Goal: Task Accomplishment & Management: Use online tool/utility

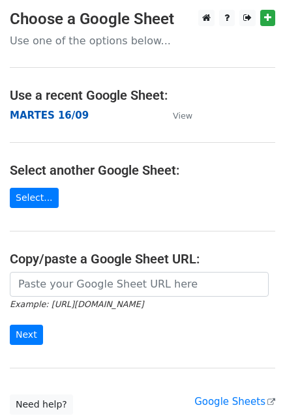
click at [70, 114] on strong "MARTES 16/09" at bounding box center [49, 116] width 79 height 12
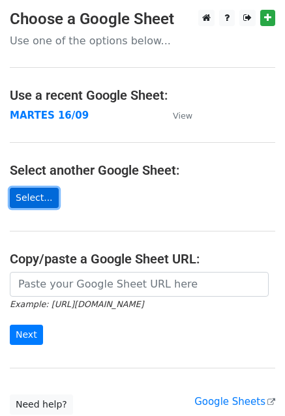
click at [31, 195] on link "Select..." at bounding box center [34, 198] width 49 height 20
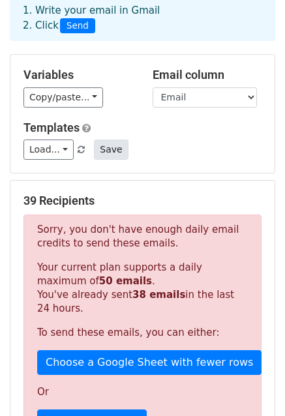
scroll to position [65, 0]
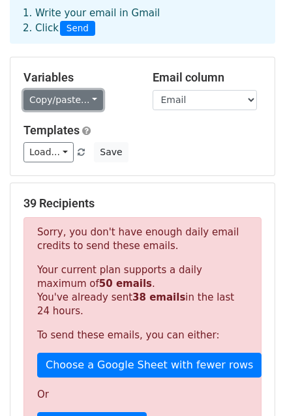
click at [85, 97] on link "Copy/paste..." at bounding box center [63, 100] width 80 height 20
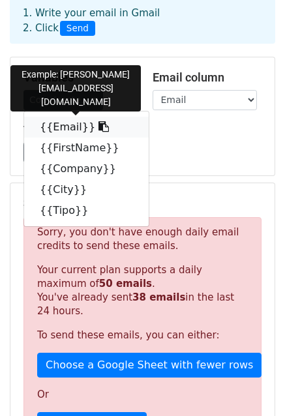
click at [57, 125] on link "{{Email}}" at bounding box center [86, 127] width 125 height 21
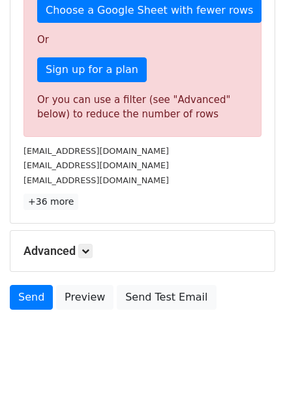
scroll to position [422, 0]
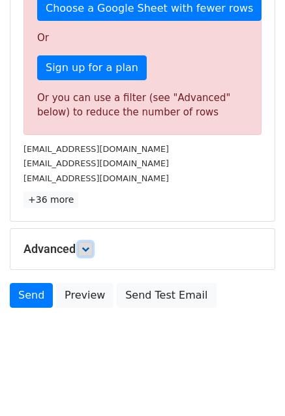
click at [84, 245] on icon at bounding box center [86, 249] width 8 height 8
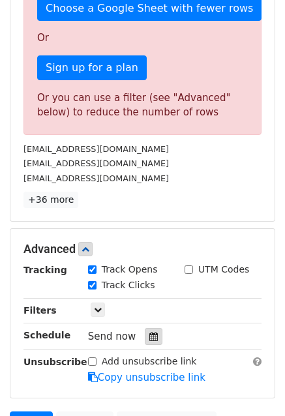
click at [149, 333] on icon at bounding box center [153, 336] width 8 height 9
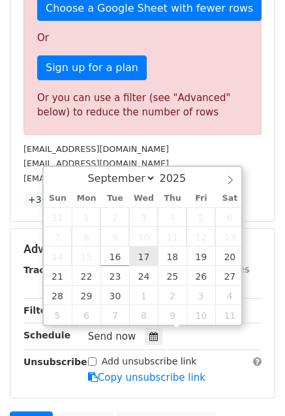
type input "2025-09-17 12:00"
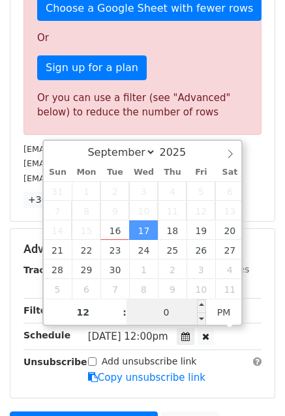
type input "05"
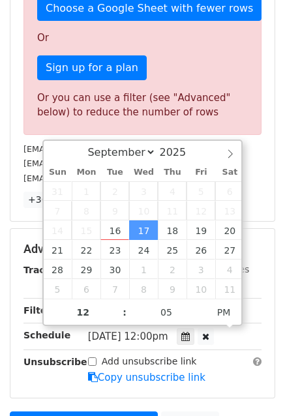
type input "2025-09-17 12:05"
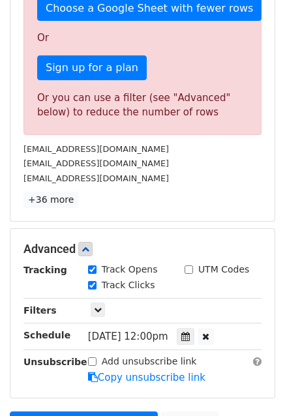
click at [274, 304] on div "Advanced Tracking Track Opens UTM Codes Track Clicks Filters Only include sprea…" at bounding box center [142, 313] width 264 height 169
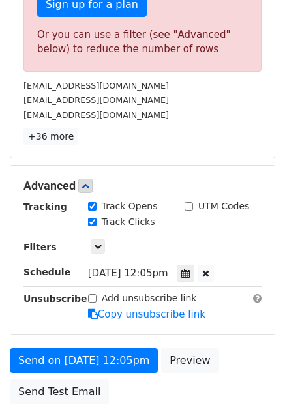
scroll to position [487, 0]
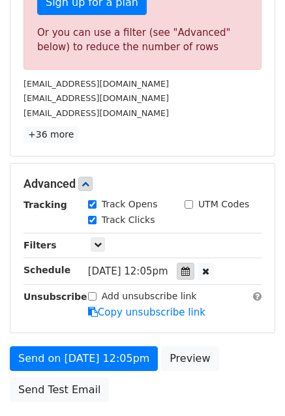
click at [190, 268] on icon at bounding box center [185, 271] width 8 height 9
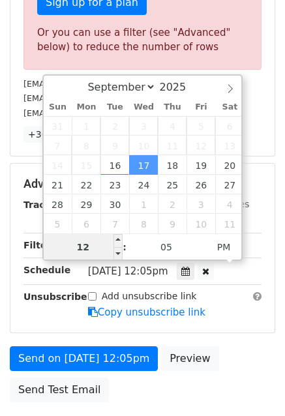
click at [89, 247] on input "12" at bounding box center [84, 247] width 80 height 26
type input "13"
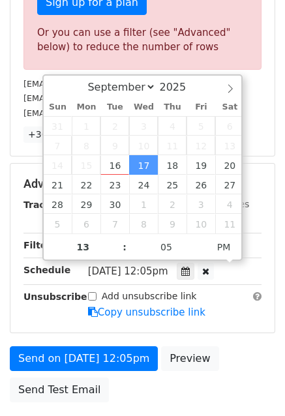
type input "2025-09-17 13:05"
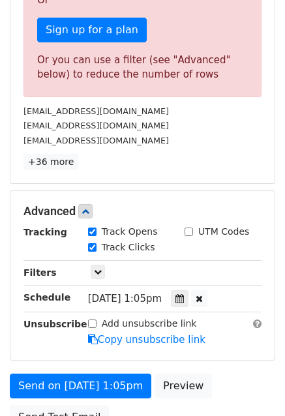
scroll to position [552, 0]
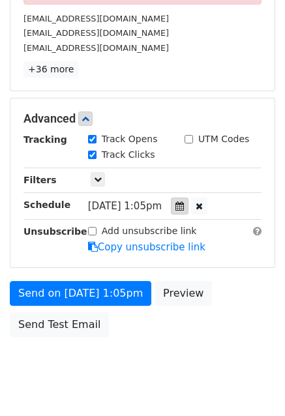
click at [184, 203] on icon at bounding box center [179, 206] width 8 height 9
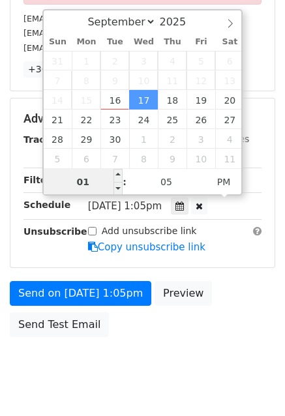
click at [83, 179] on input "01" at bounding box center [84, 182] width 80 height 26
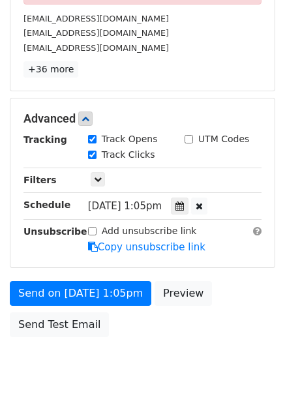
type input "01"
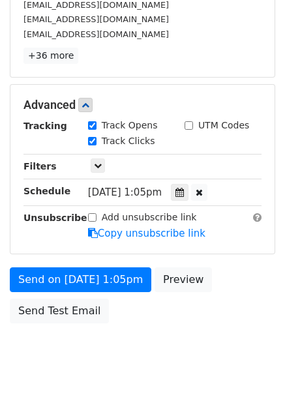
scroll to position [579, 0]
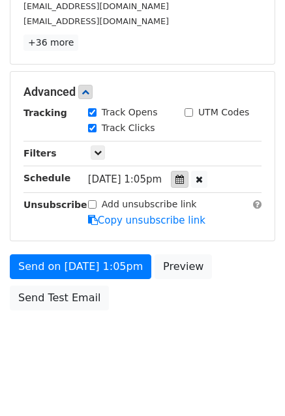
click at [184, 177] on icon at bounding box center [179, 179] width 8 height 9
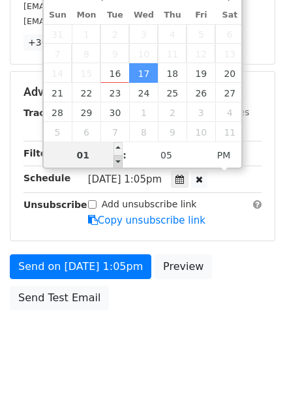
type input "2025-09-17 12:05"
type input "12"
click at [116, 159] on span at bounding box center [117, 161] width 9 height 13
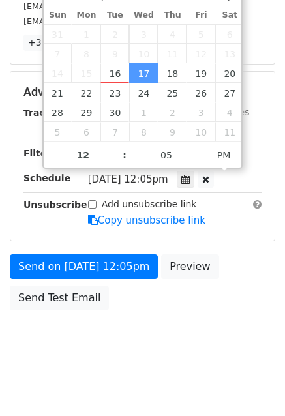
click at [269, 289] on div "Send on Sep 17 at 12:05pm Preview Send Test Email" at bounding box center [142, 285] width 285 height 63
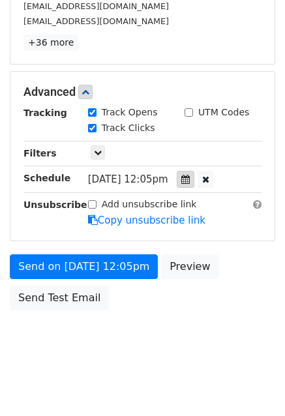
click at [190, 175] on icon at bounding box center [185, 179] width 8 height 9
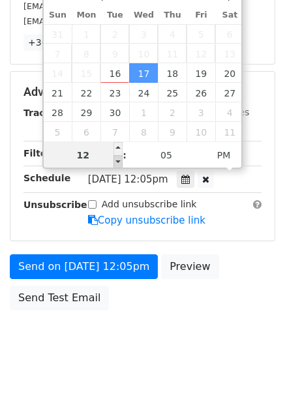
type input "2025-09-17 11:05"
type input "11"
click at [118, 160] on span at bounding box center [117, 161] width 9 height 13
type input "2025-09-17 12:05"
type input "12"
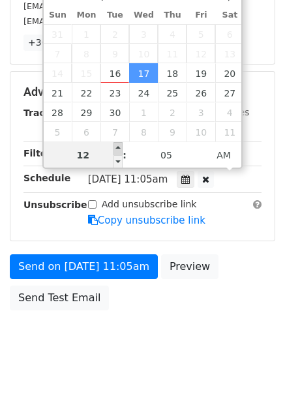
click at [118, 146] on span at bounding box center [117, 148] width 9 height 13
type input "2025-09-17 13:05"
type input "01"
click at [117, 148] on span at bounding box center [117, 148] width 9 height 13
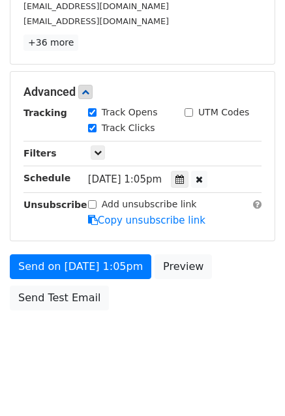
click at [253, 282] on div "Send on Sep 17 at 1:05pm Preview Send Test Email" at bounding box center [142, 285] width 285 height 63
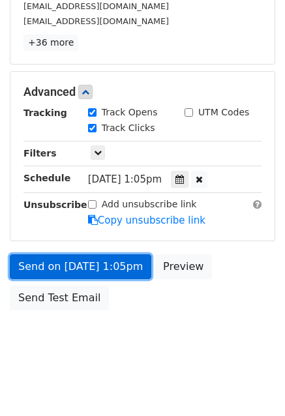
click at [97, 260] on link "Send on Sep 17 at 1:05pm" at bounding box center [81, 266] width 142 height 25
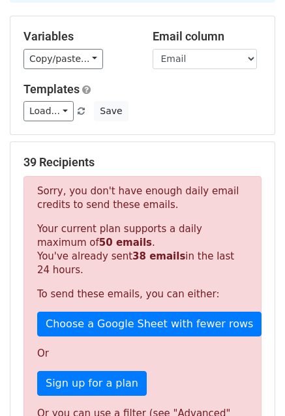
scroll to position [130, 0]
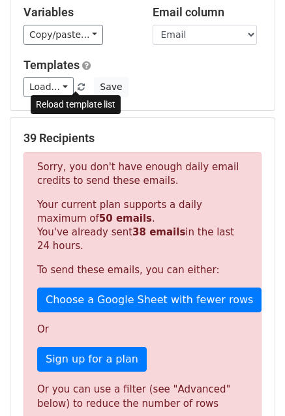
click at [78, 85] on span at bounding box center [81, 87] width 7 height 8
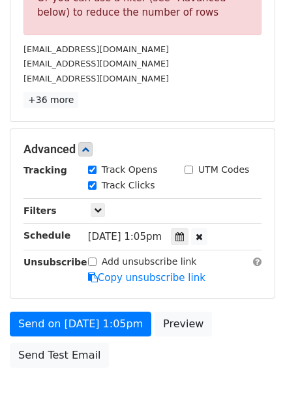
scroll to position [580, 0]
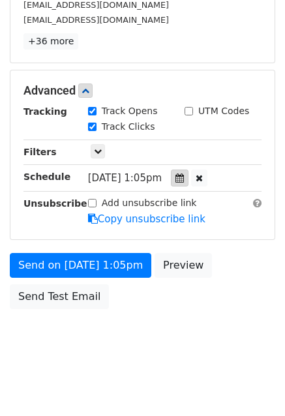
click at [184, 175] on icon at bounding box center [179, 177] width 8 height 9
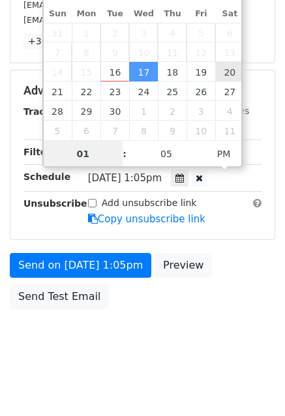
type input "2025-09-20 13:05"
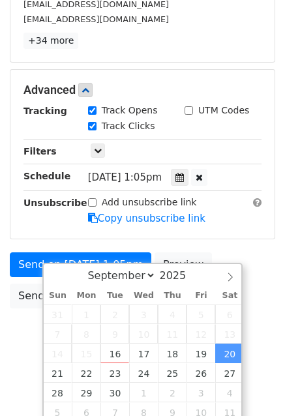
click at [256, 213] on form "Variables Copy/paste... {{Email}} {{FirstName}} {{Company}} {{City}} {{Tipo}} E…" at bounding box center [142, 69] width 265 height 492
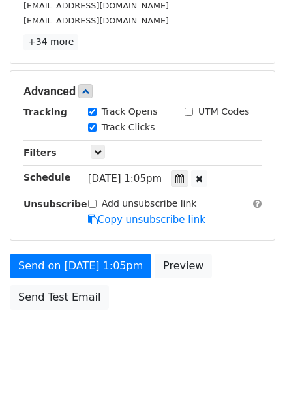
scroll to position [299, 0]
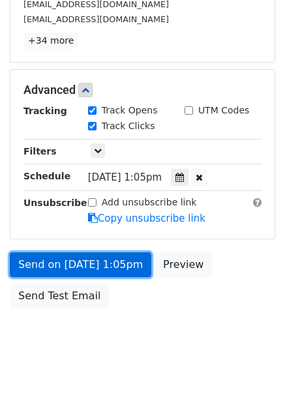
click at [115, 260] on link "Send on Sep 20 at 1:05pm" at bounding box center [81, 264] width 142 height 25
